Goal: Task Accomplishment & Management: Manage account settings

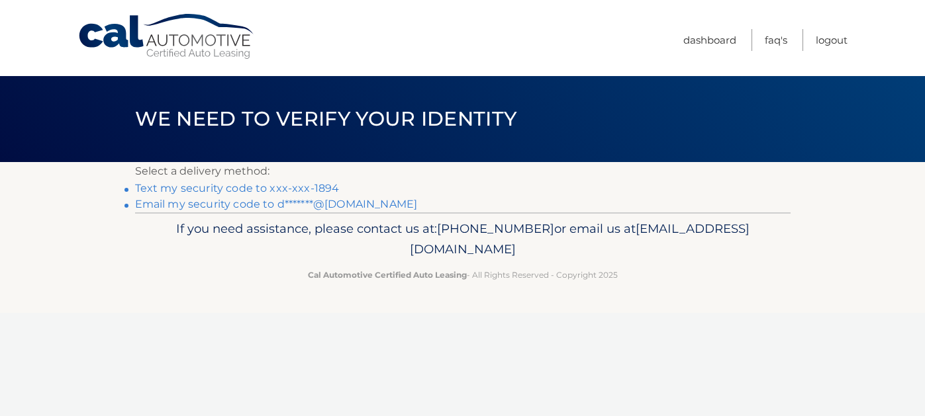
click at [320, 192] on link "Text my security code to xxx-xxx-1894" at bounding box center [237, 188] width 205 height 13
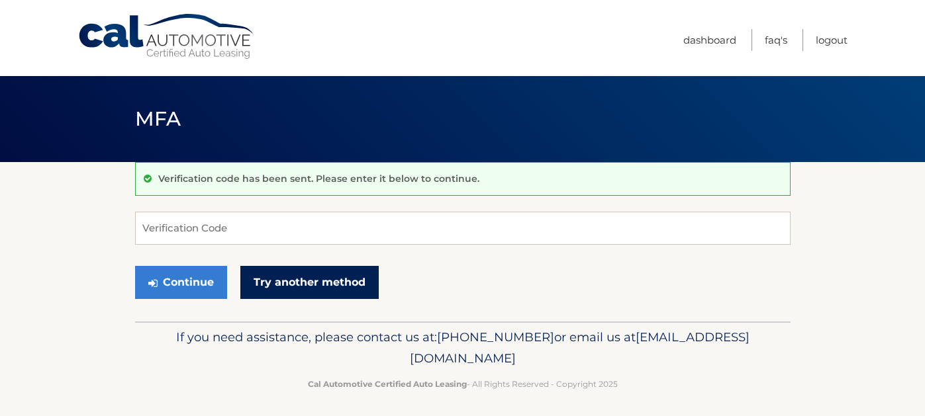
click at [323, 297] on link "Try another method" at bounding box center [309, 282] width 138 height 33
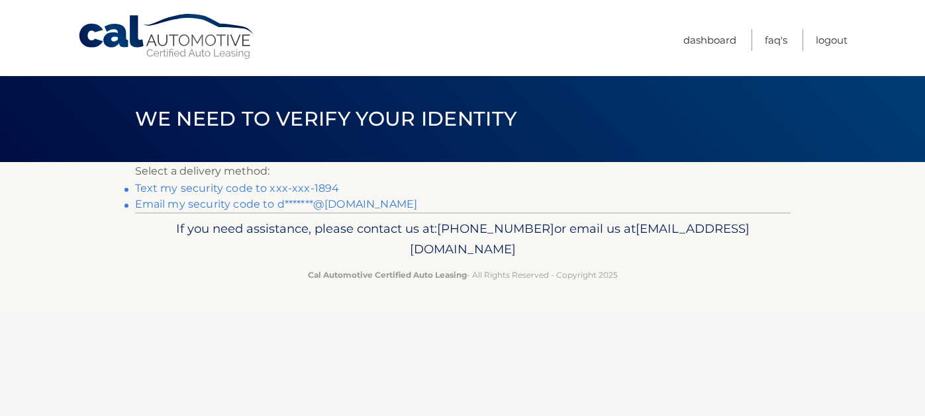
click at [327, 211] on link "Email my security code to d*******@[DOMAIN_NAME]" at bounding box center [276, 204] width 283 height 13
